Goal: Task Accomplishment & Management: Manage account settings

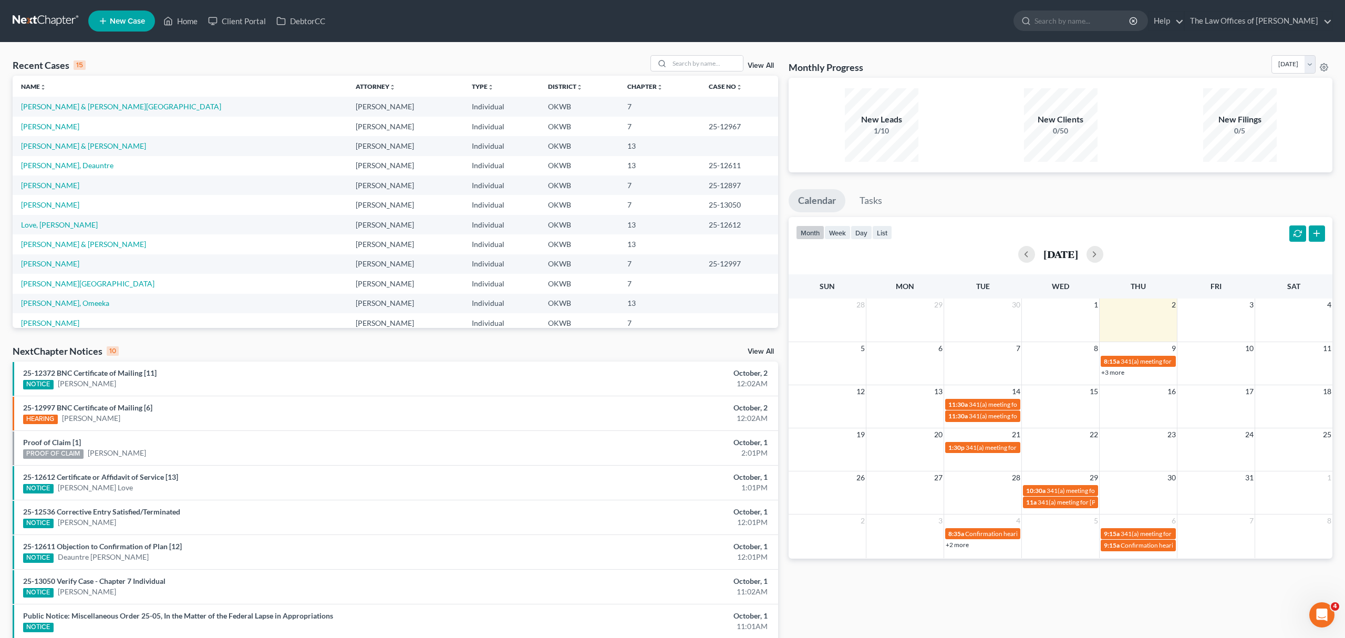
click at [179, 6] on nav "Home New Case Client Portal DebtorCC The Law Offices of [PERSON_NAME] Martin [E…" at bounding box center [672, 21] width 1345 height 42
click at [179, 20] on link "Home" at bounding box center [180, 21] width 45 height 19
click at [676, 55] on div at bounding box center [691, 63] width 94 height 16
click at [676, 62] on input "search" at bounding box center [700, 63] width 74 height 15
type input "[PERSON_NAME]"
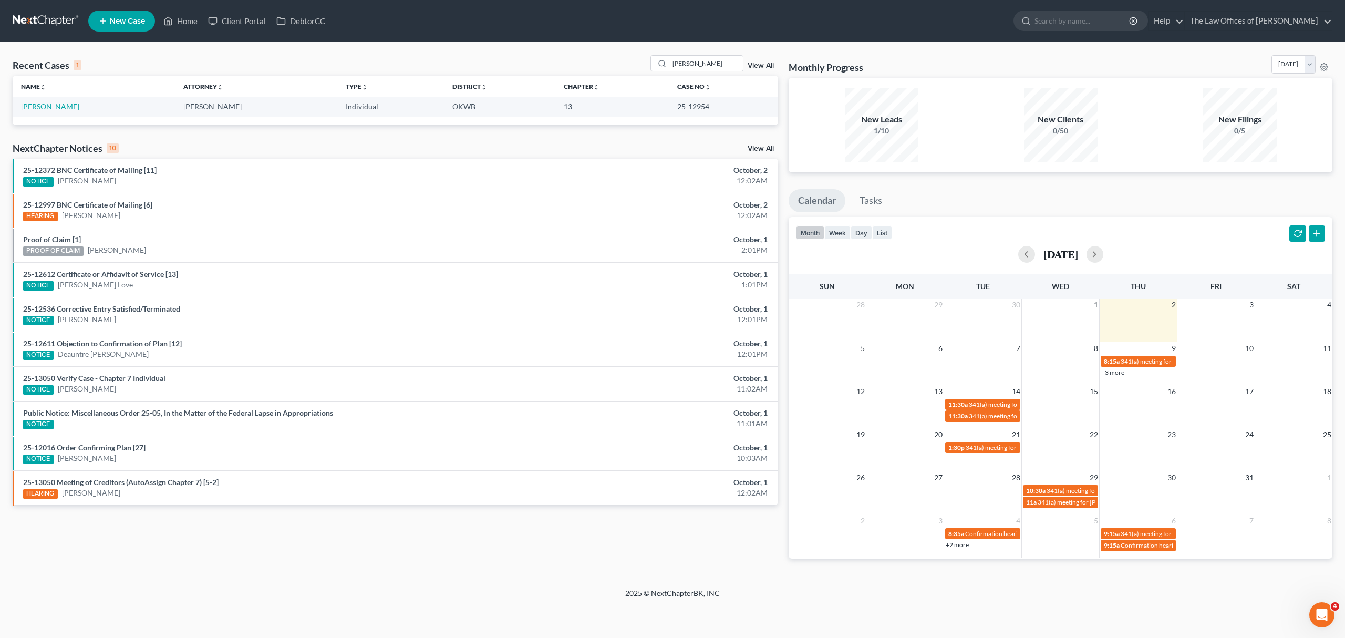
click at [49, 108] on link "[PERSON_NAME]" at bounding box center [50, 106] width 58 height 9
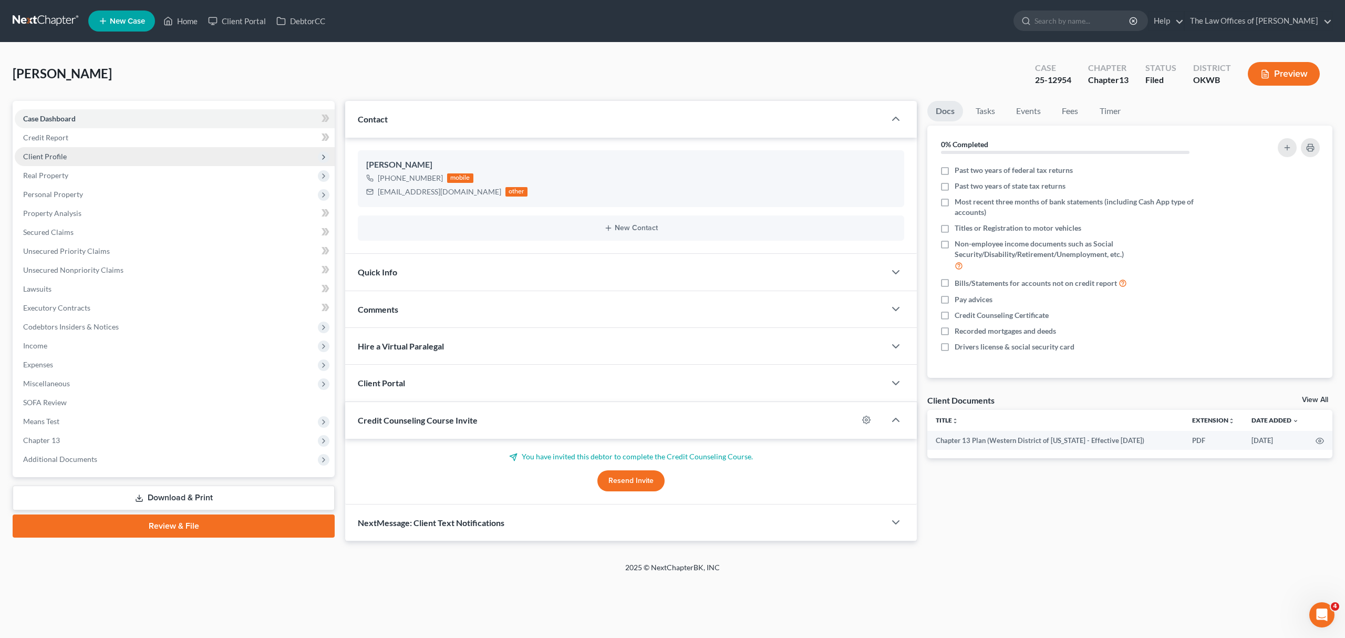
click at [66, 151] on span "Client Profile" at bounding box center [175, 156] width 320 height 19
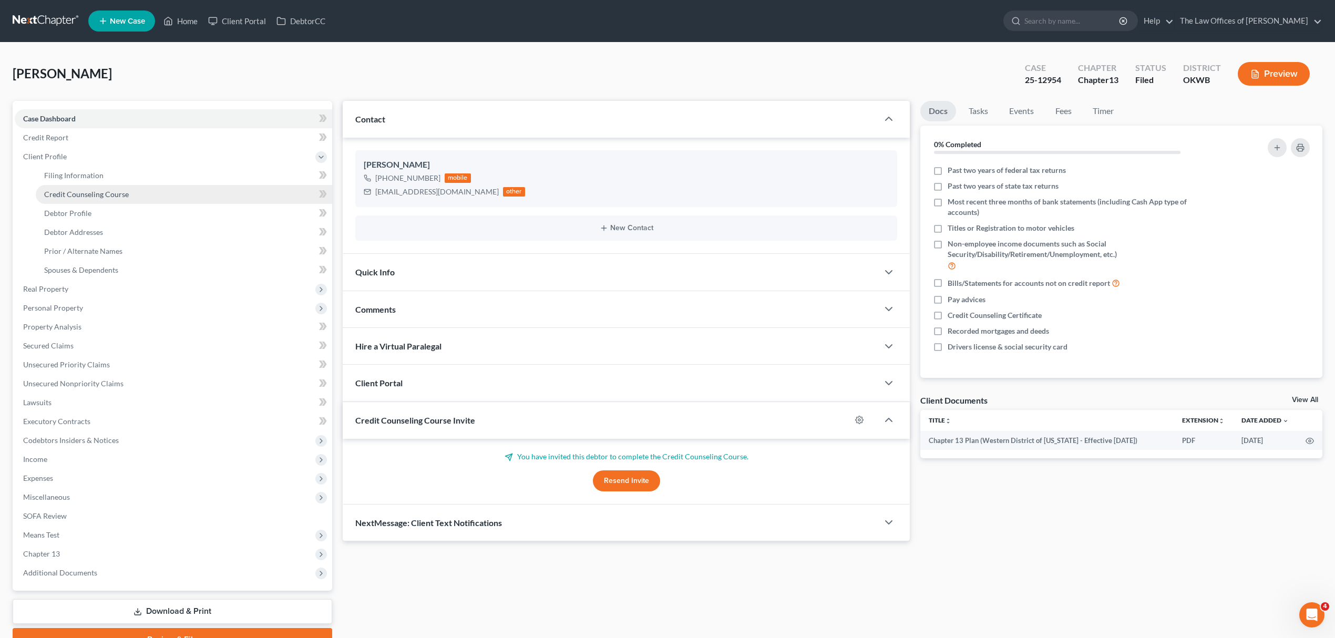
click at [98, 196] on span "Credit Counseling Course" at bounding box center [86, 194] width 85 height 9
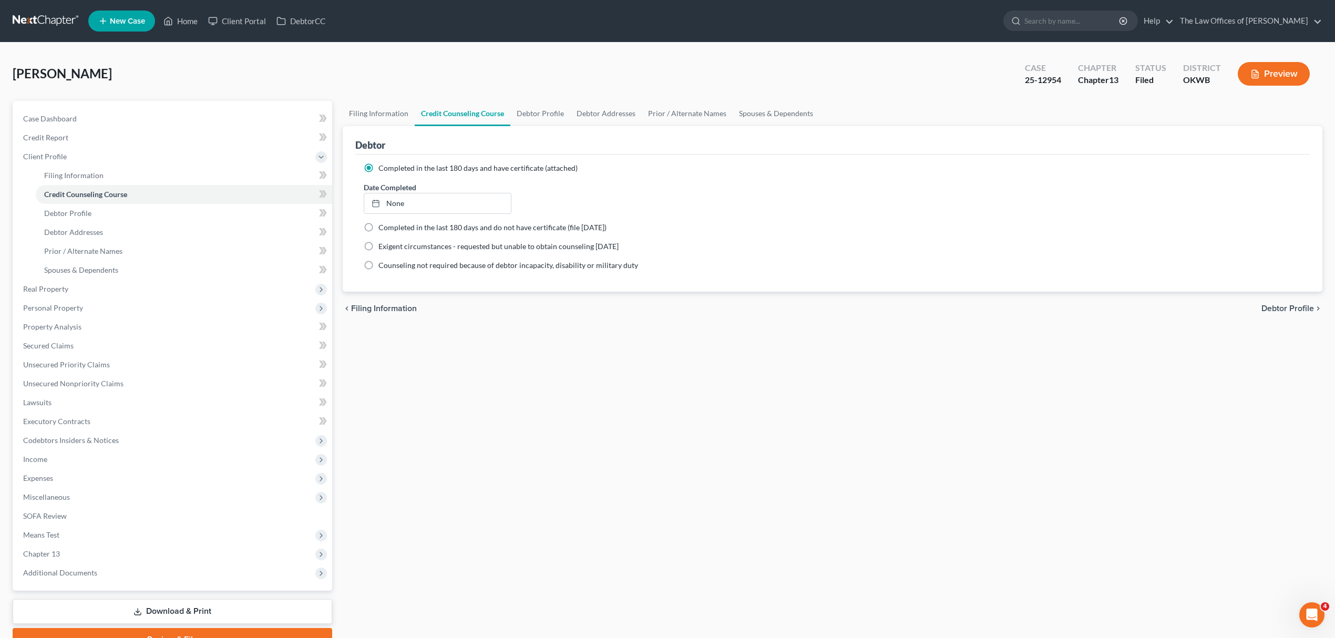
click at [796, 57] on div "[PERSON_NAME] Upgraded Case 25-12954 Chapter Chapter 13 Status [GEOGRAPHIC_DATA…" at bounding box center [667, 78] width 1309 height 46
click at [80, 79] on span "[PERSON_NAME]" at bounding box center [62, 73] width 99 height 15
click at [59, 114] on span "Case Dashboard" at bounding box center [50, 118] width 54 height 9
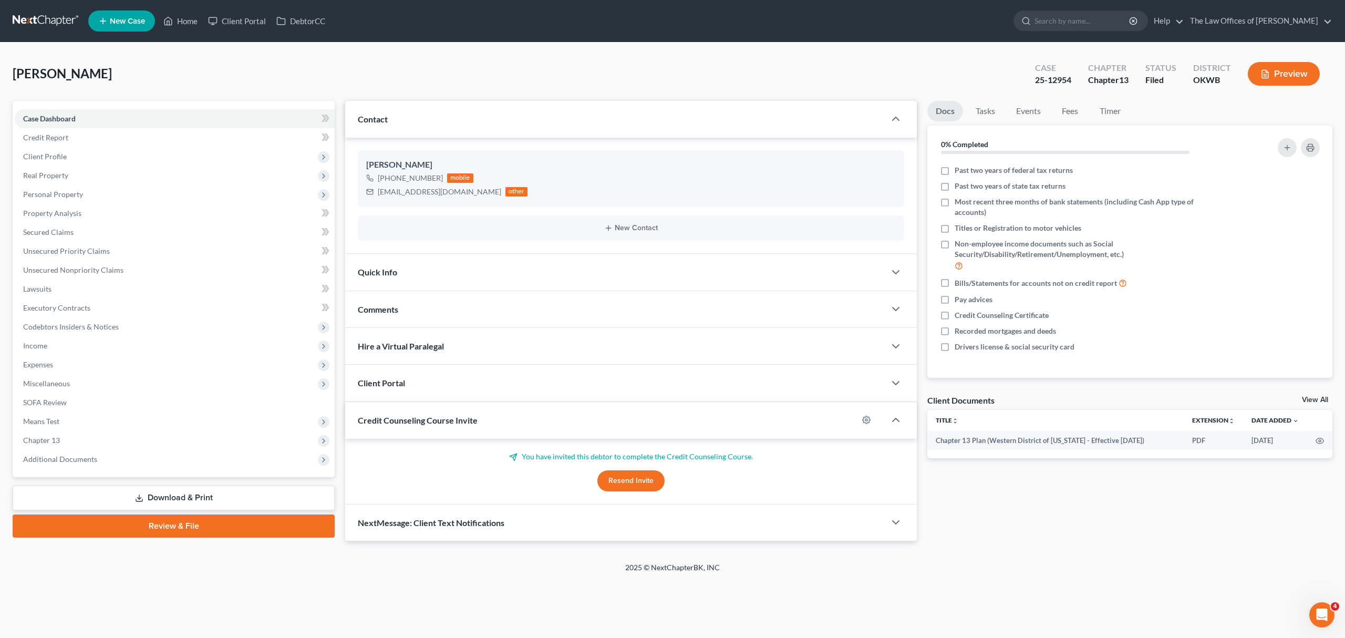
click at [463, 419] on span "Credit Counseling Course Invite" at bounding box center [418, 420] width 120 height 10
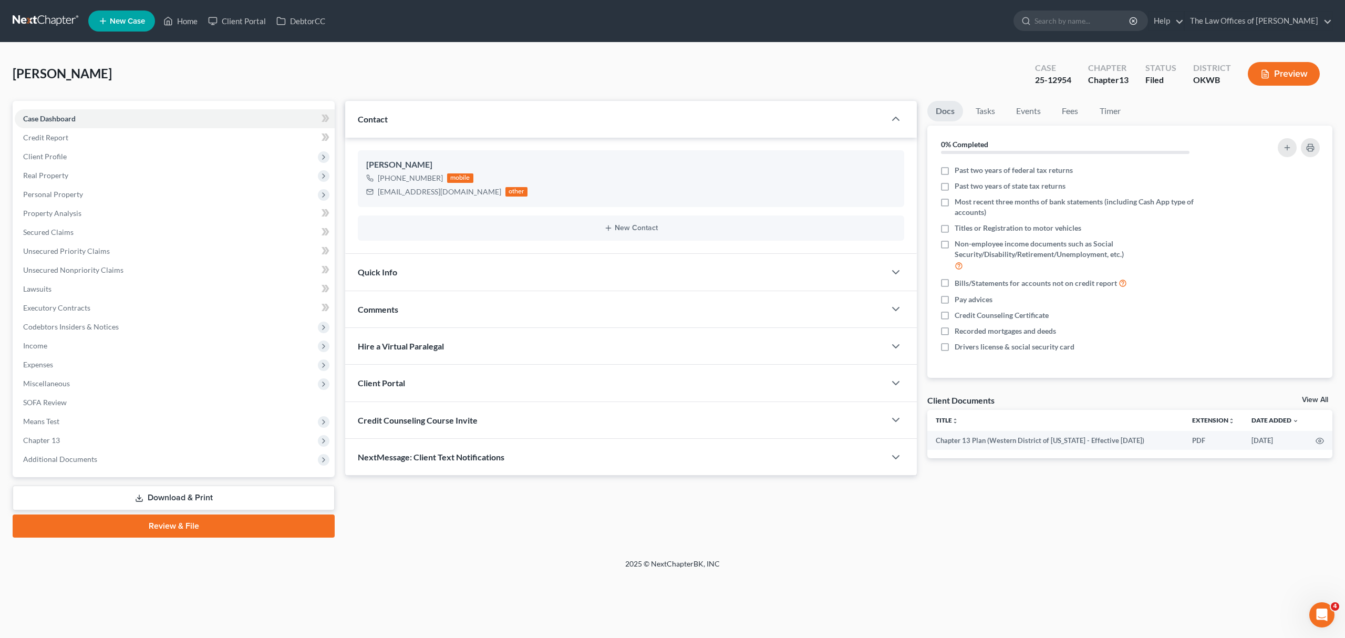
click at [463, 419] on span "Credit Counseling Course Invite" at bounding box center [418, 420] width 120 height 10
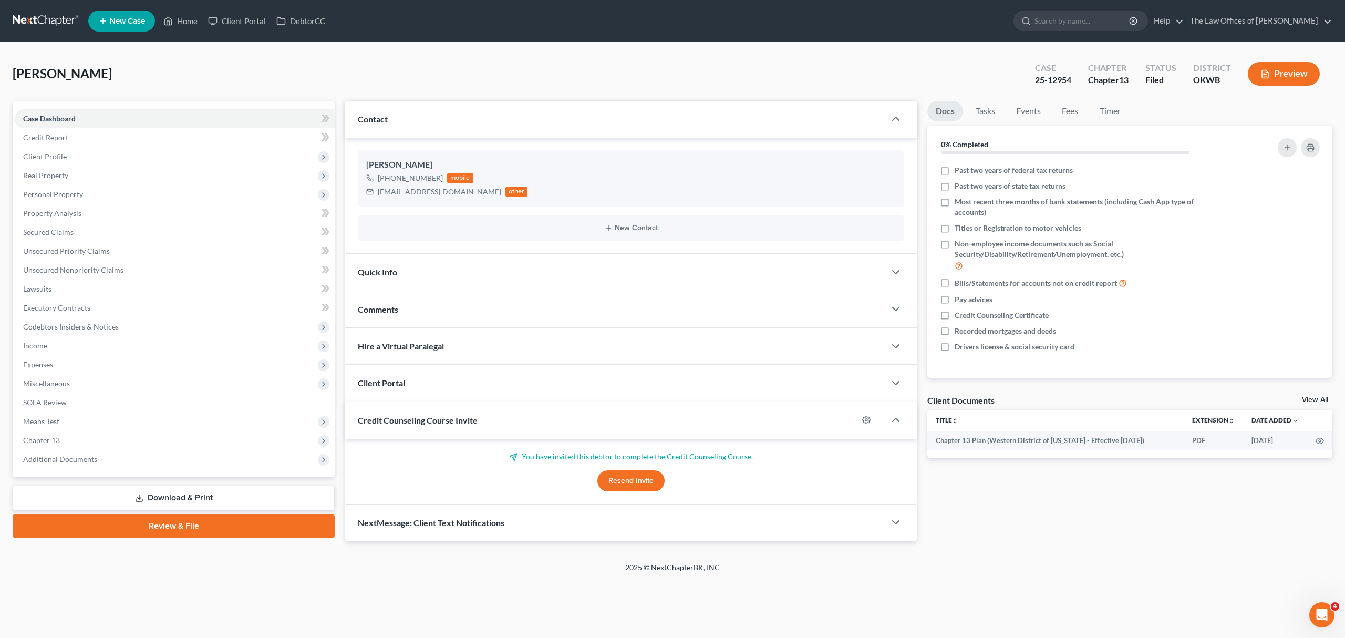
click at [605, 477] on button "Resend Invite" at bounding box center [630, 480] width 67 height 21
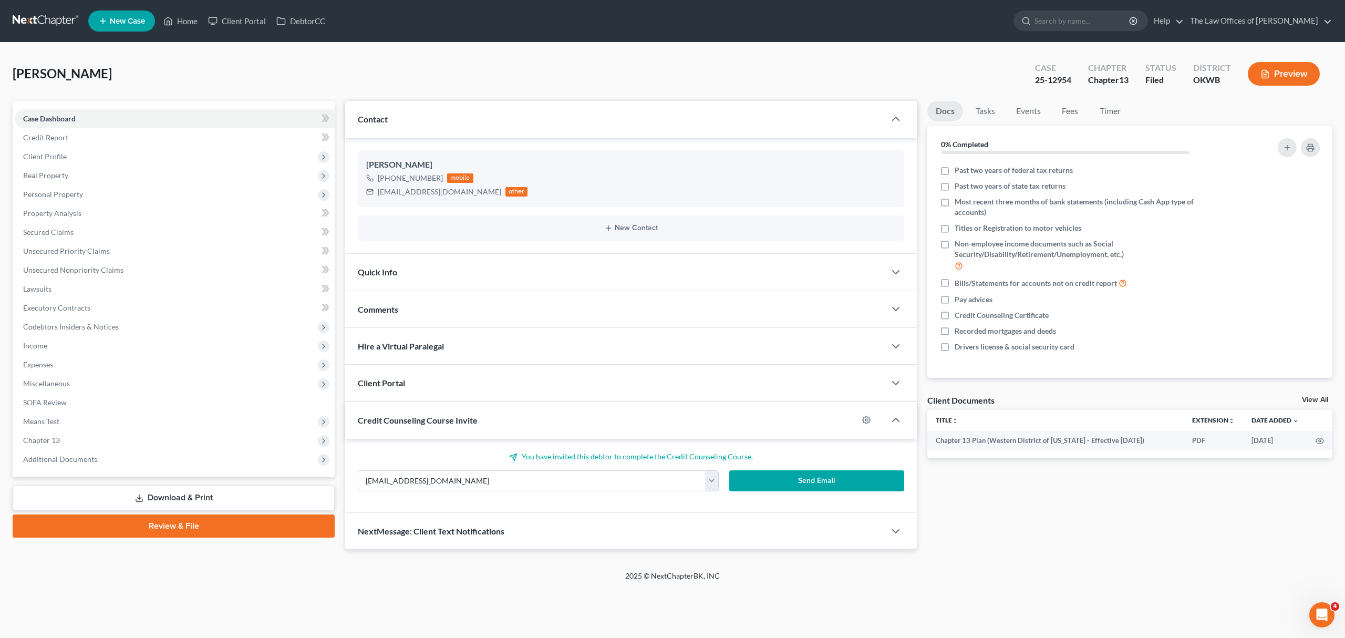
click at [777, 476] on button "Send Email" at bounding box center [816, 480] width 175 height 21
